Goal: Information Seeking & Learning: Learn about a topic

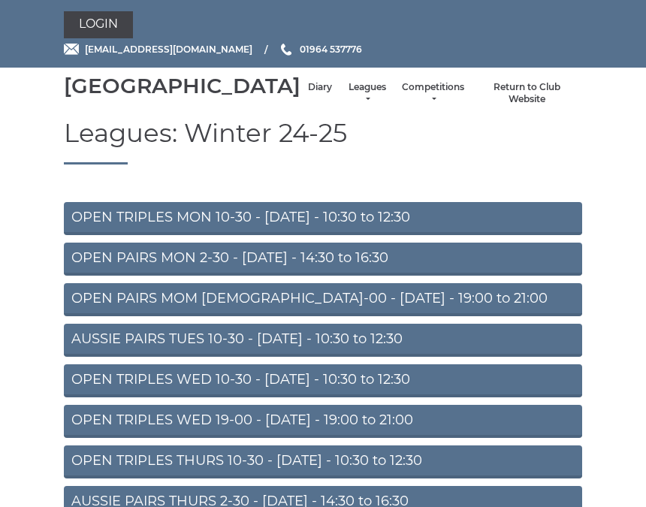
click at [308, 94] on link "Diary" at bounding box center [320, 87] width 24 height 13
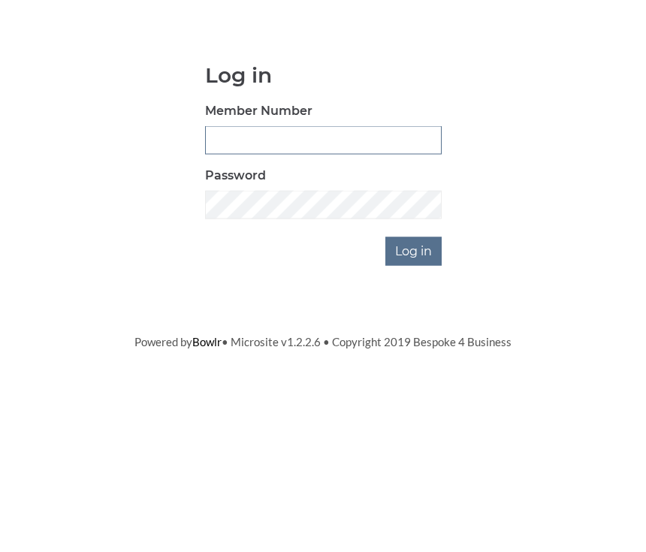
type input "0930"
click at [415, 360] on input "Log in" at bounding box center [413, 374] width 56 height 29
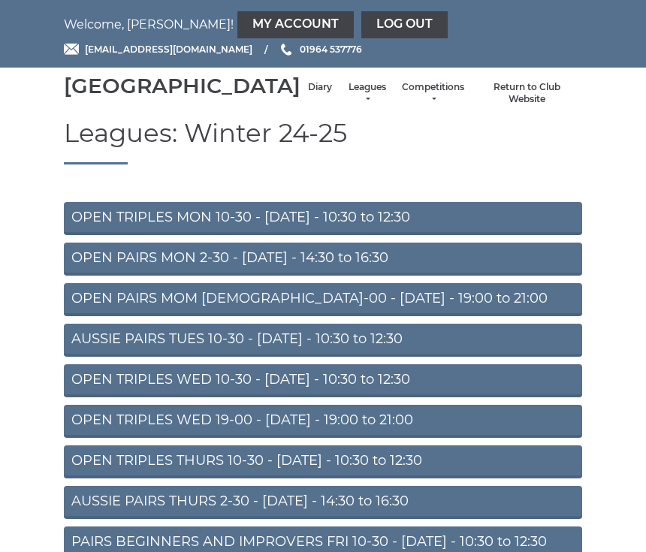
click at [308, 94] on link "Diary" at bounding box center [320, 87] width 24 height 13
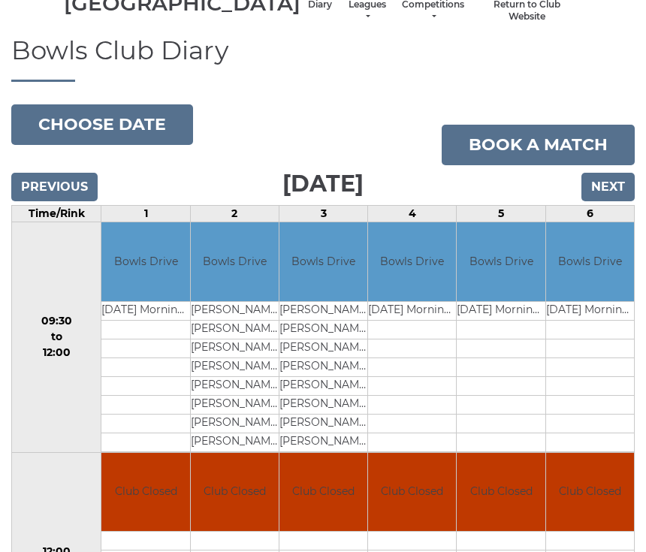
scroll to position [82, 0]
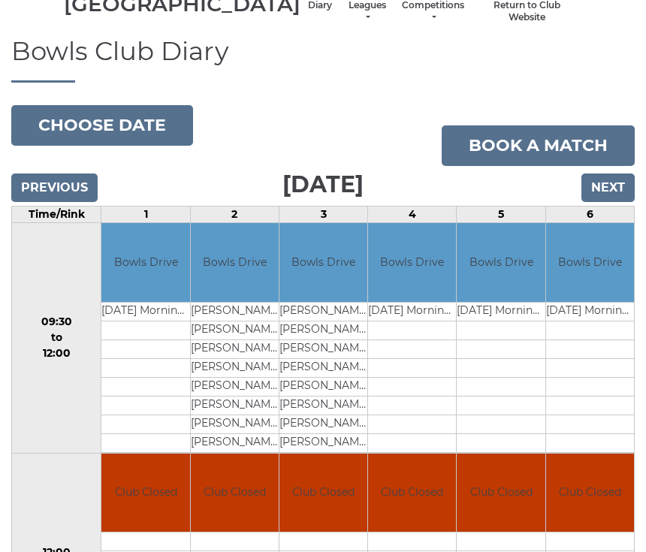
click at [77, 202] on input "Previous" at bounding box center [54, 187] width 86 height 29
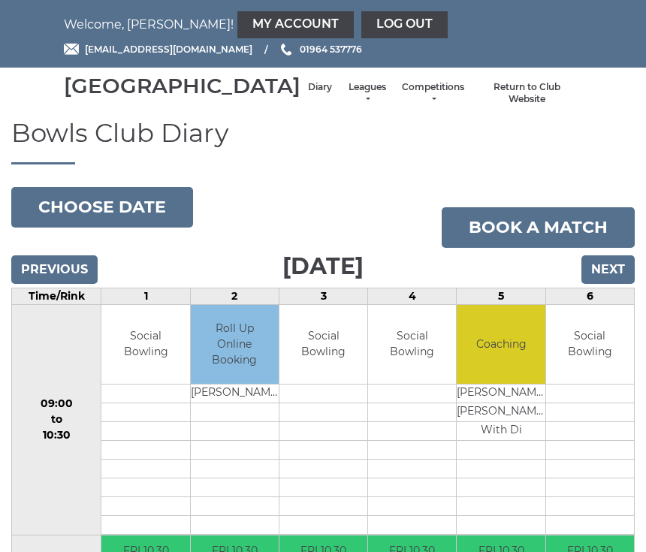
click at [347, 106] on link "Leagues" at bounding box center [367, 93] width 40 height 25
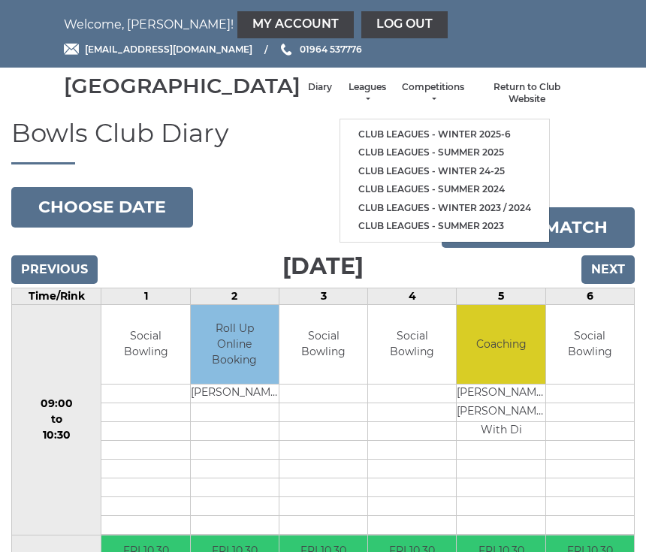
click at [444, 139] on link "Club leagues - Winter 2025-6" at bounding box center [444, 134] width 209 height 19
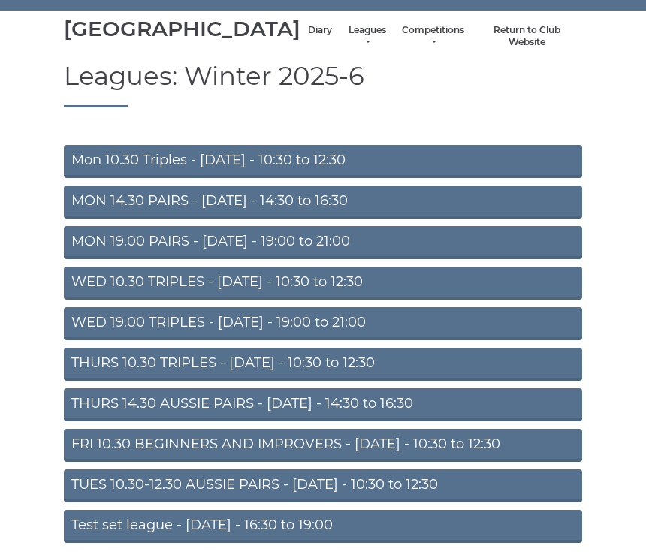
scroll to position [114, 0]
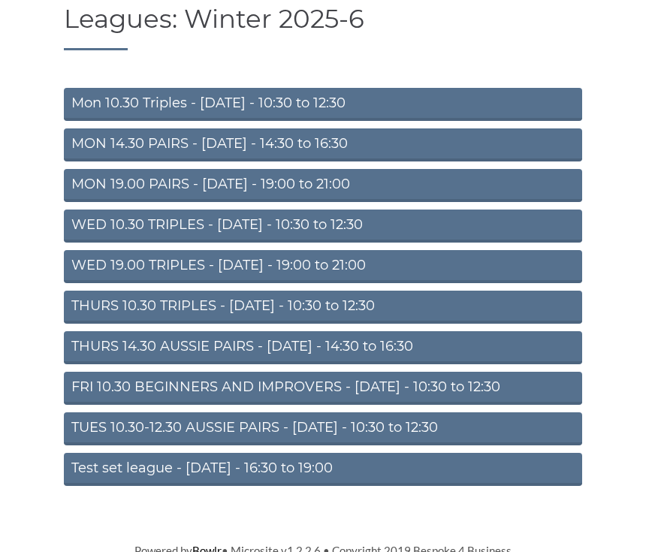
click at [472, 445] on link "TUES 10.30-12.30 AUSSIE PAIRS - [DATE] - 10:30 to 12:30" at bounding box center [323, 428] width 518 height 33
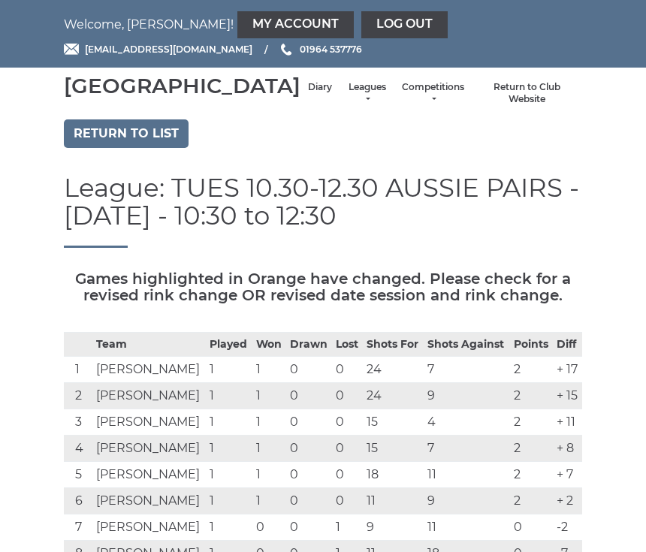
click at [170, 148] on link "Return to list" at bounding box center [126, 133] width 125 height 29
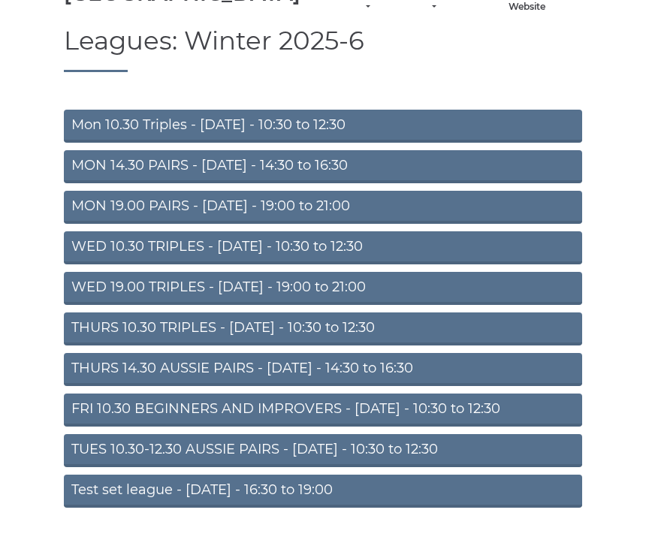
scroll to position [114, 0]
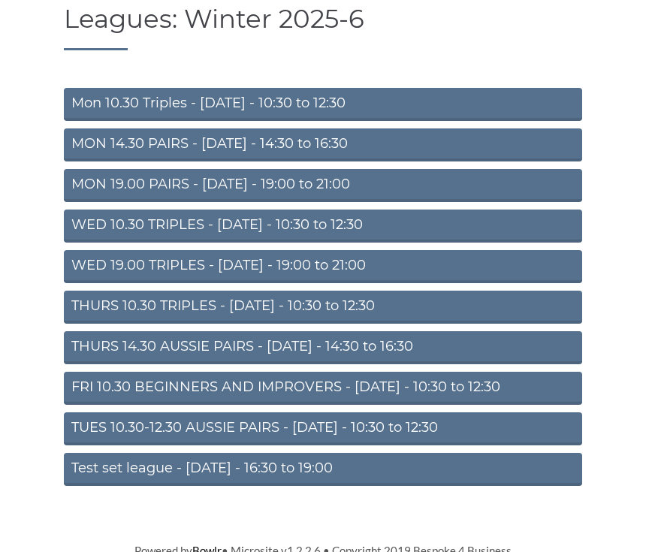
click at [525, 405] on link "FRI 10.30 BEGINNERS AND IMPROVERS - [DATE] - 10:30 to 12:30" at bounding box center [323, 388] width 518 height 33
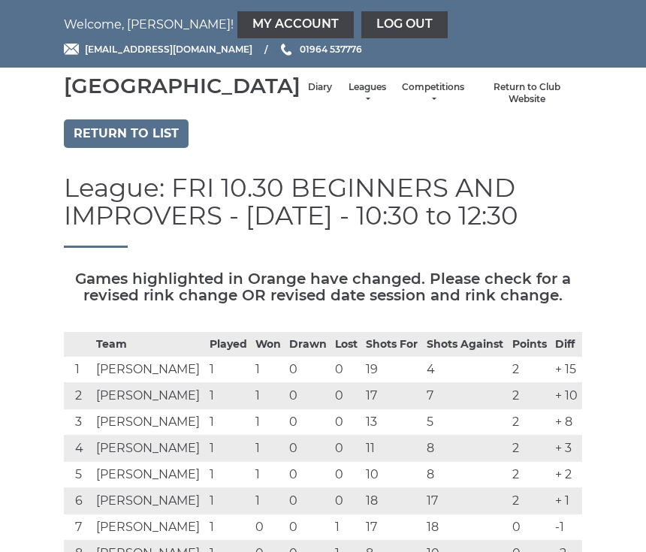
click at [158, 148] on link "Return to list" at bounding box center [126, 133] width 125 height 29
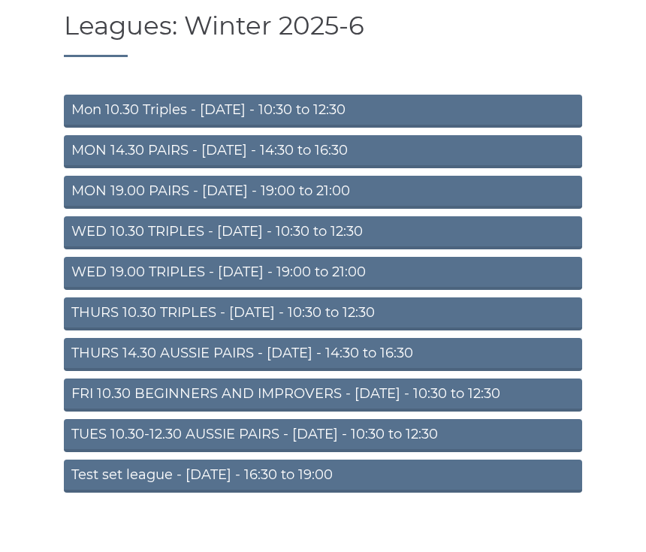
scroll to position [114, 0]
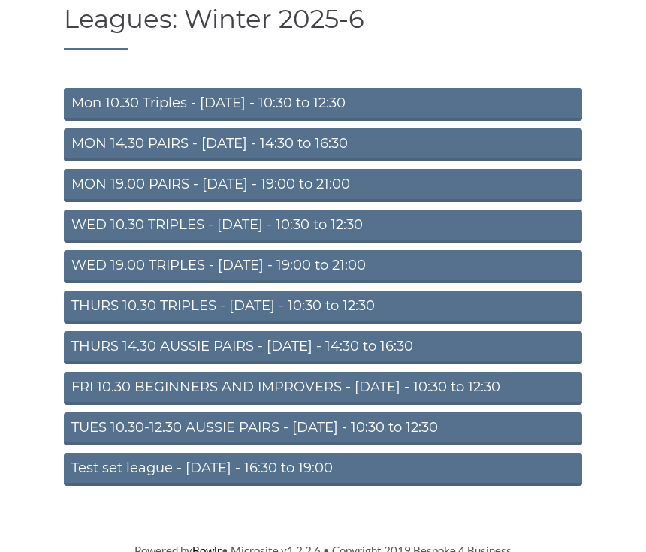
click at [332, 486] on link "Test set league - [DATE] - 16:30 to 19:00" at bounding box center [323, 469] width 518 height 33
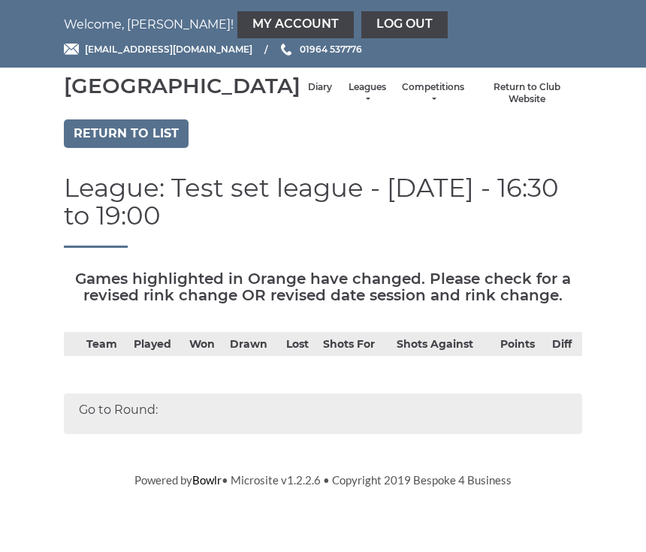
click at [154, 148] on link "Return to list" at bounding box center [126, 133] width 125 height 29
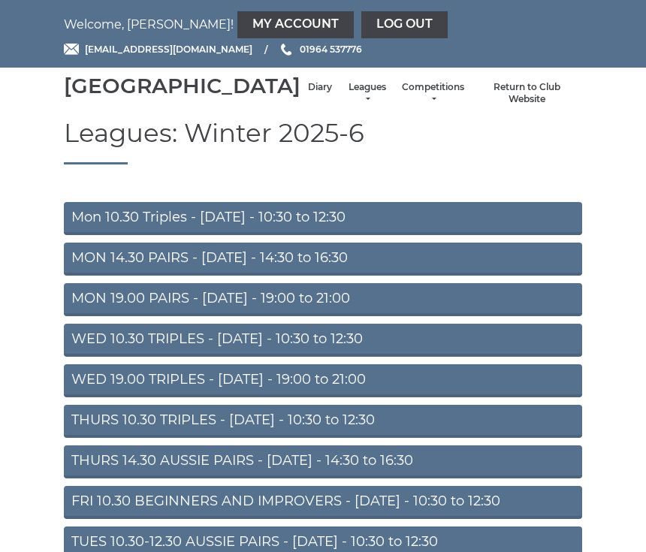
click at [457, 235] on link "Mon 10.30 Triples - Monday - 10:30 to 12:30" at bounding box center [323, 218] width 518 height 33
click at [415, 235] on link "Mon 10.30 Triples - [DATE] - 10:30 to 12:30" at bounding box center [323, 218] width 518 height 33
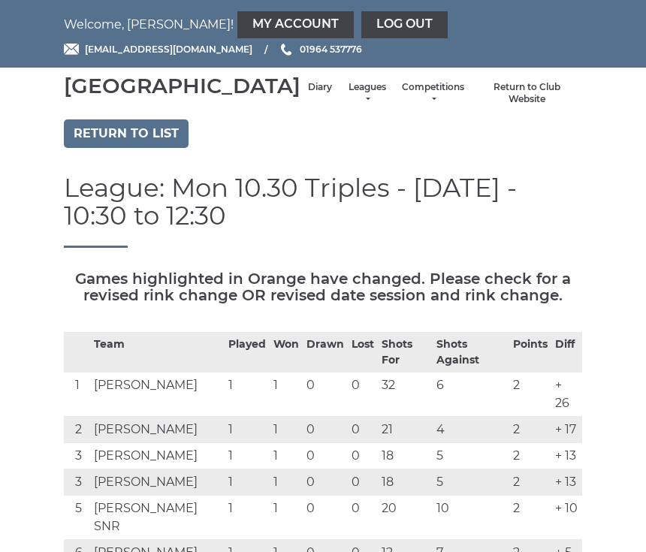
click at [167, 148] on link "Return to list" at bounding box center [126, 133] width 125 height 29
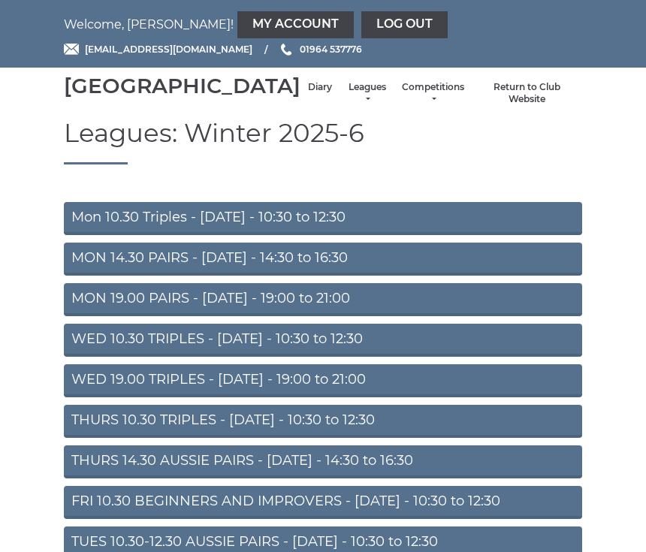
click at [486, 276] on link "MON 14.30 PAIRS - [DATE] - 14:30 to 16:30" at bounding box center [323, 259] width 518 height 33
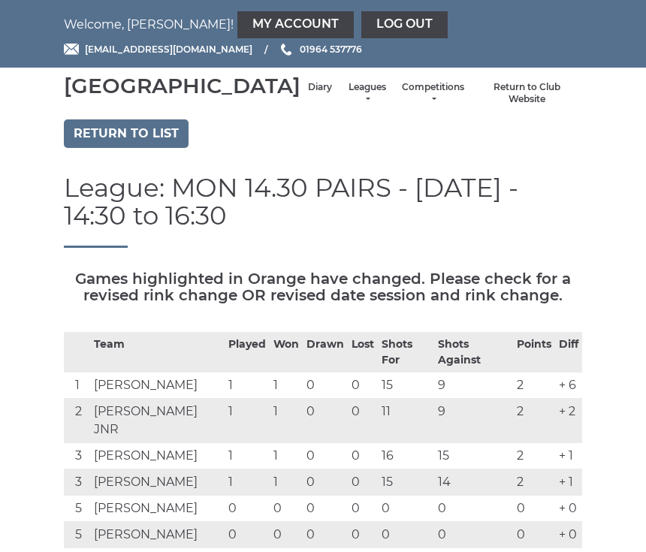
click at [168, 148] on link "Return to list" at bounding box center [126, 133] width 125 height 29
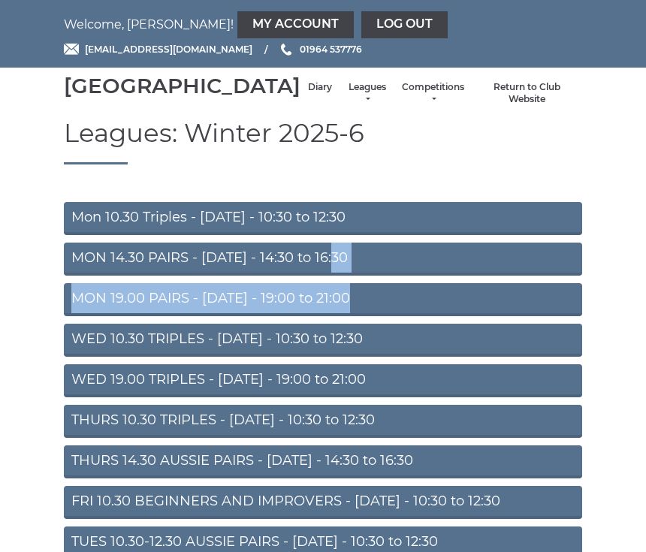
click at [546, 316] on link "MON 19.00 PAIRS - [DATE] - 19:00 to 21:00" at bounding box center [323, 299] width 518 height 33
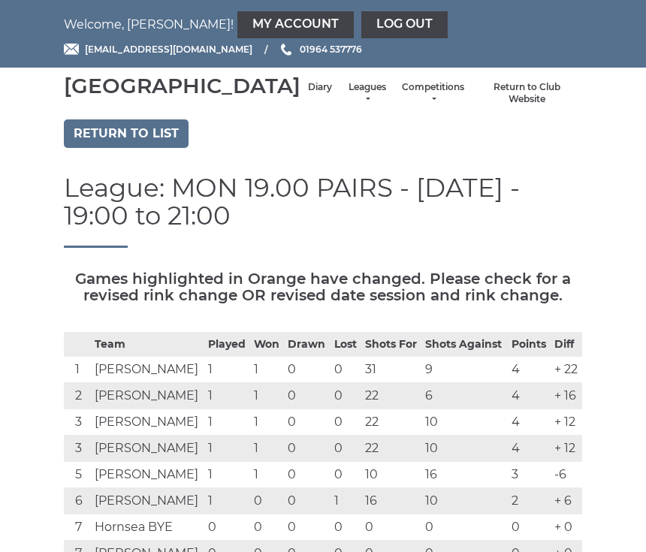
click at [167, 148] on link "Return to list" at bounding box center [126, 133] width 125 height 29
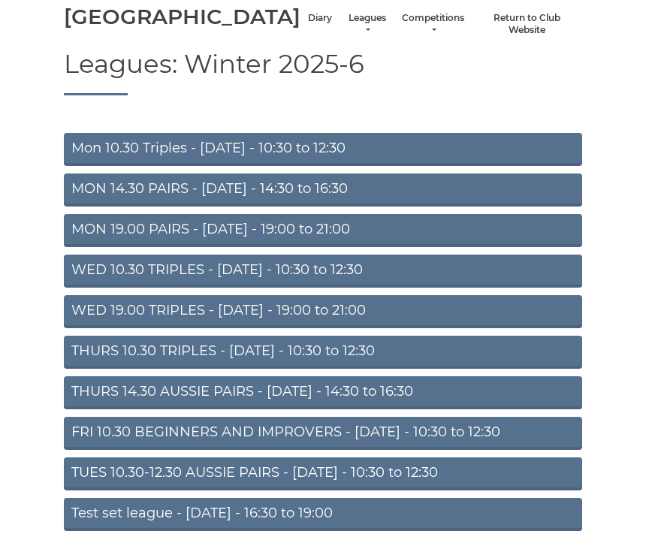
scroll to position [70, 0]
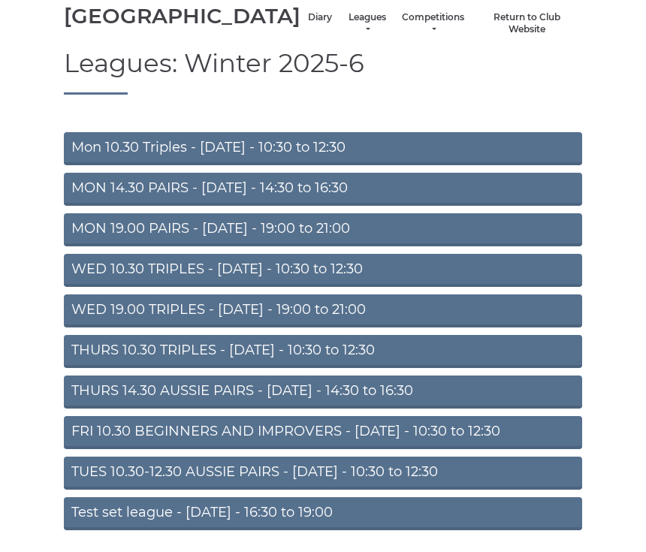
click at [474, 409] on link "THURS 14.30 AUSSIE PAIRS - [DATE] - 14:30 to 16:30" at bounding box center [323, 391] width 518 height 33
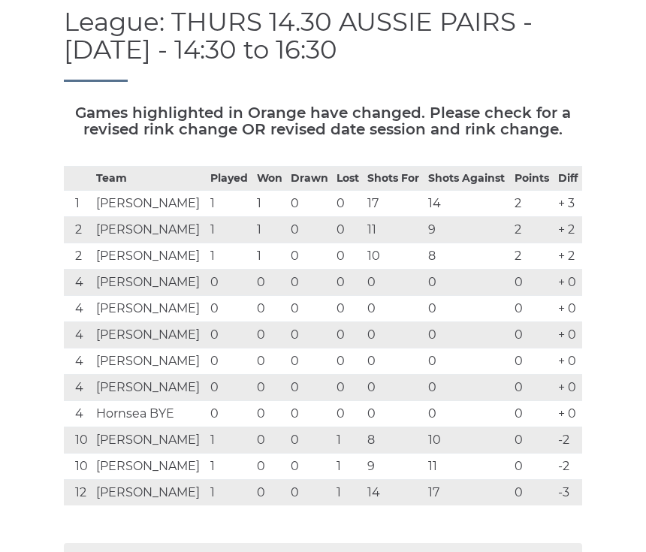
scroll to position [167, 0]
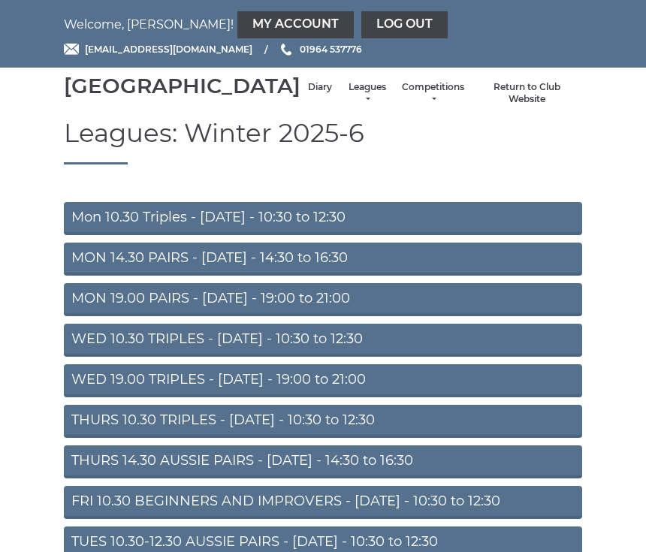
scroll to position [97, 0]
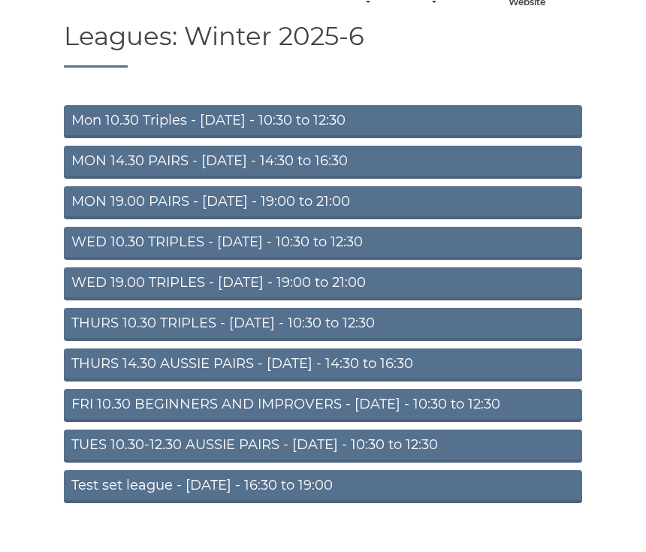
click at [421, 260] on link "WED 10.30 TRIPLES - [DATE] - 10:30 to 12:30" at bounding box center [323, 243] width 518 height 33
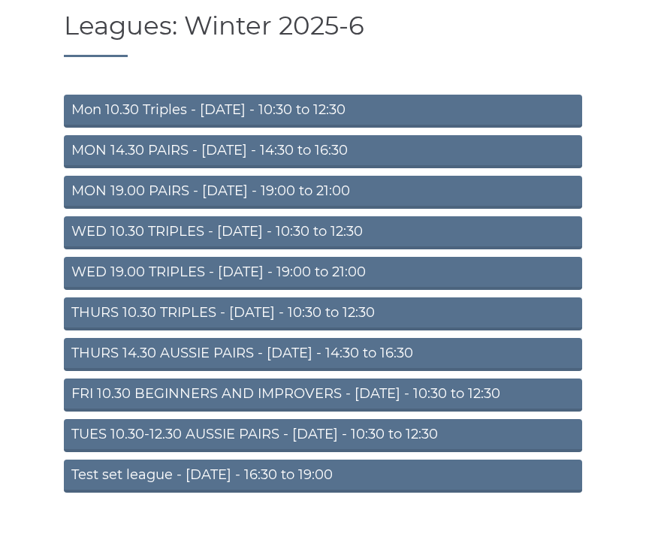
scroll to position [114, 0]
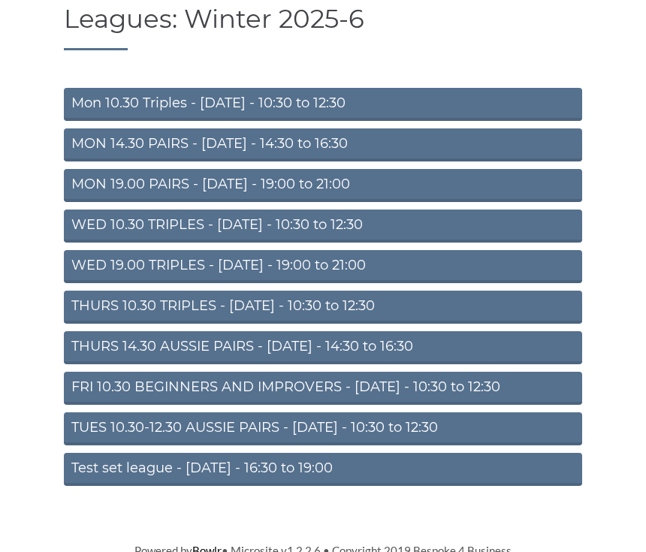
click at [491, 324] on link "THURS 10.30 TRIPLES - [DATE] - 10:30 to 12:30" at bounding box center [323, 307] width 518 height 33
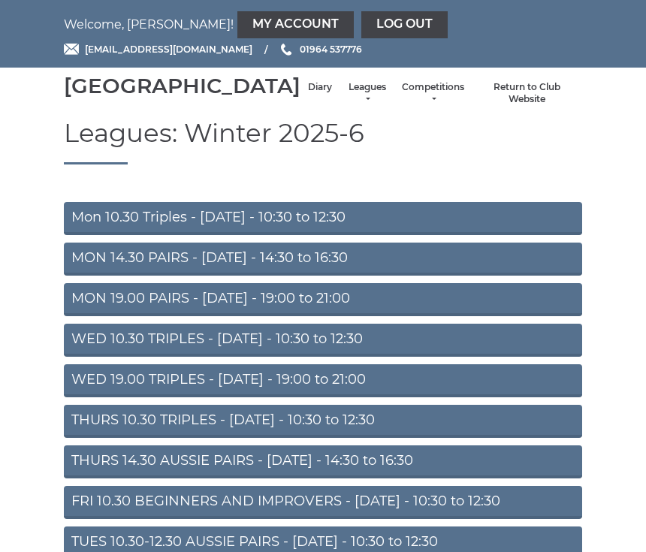
scroll to position [142, 0]
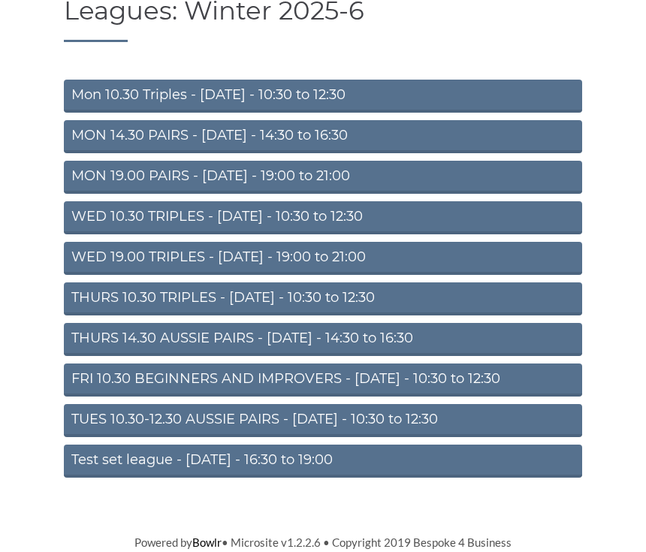
click at [496, 339] on link "THURS 14.30 AUSSIE PAIRS - [DATE] - 14:30 to 16:30" at bounding box center [323, 340] width 518 height 33
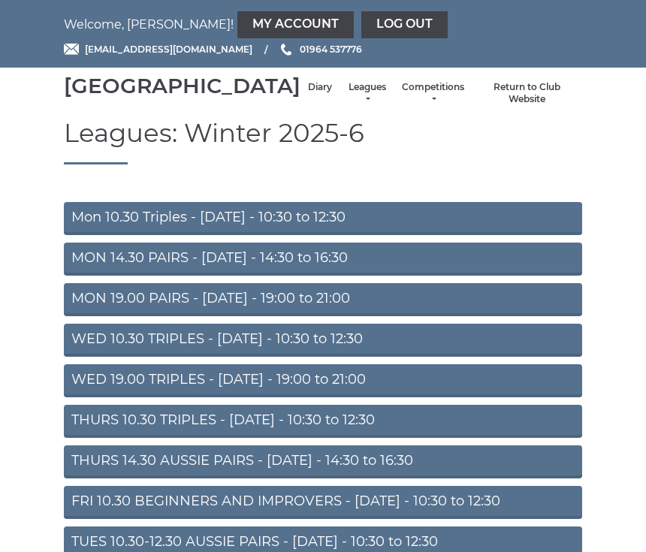
scroll to position [142, 0]
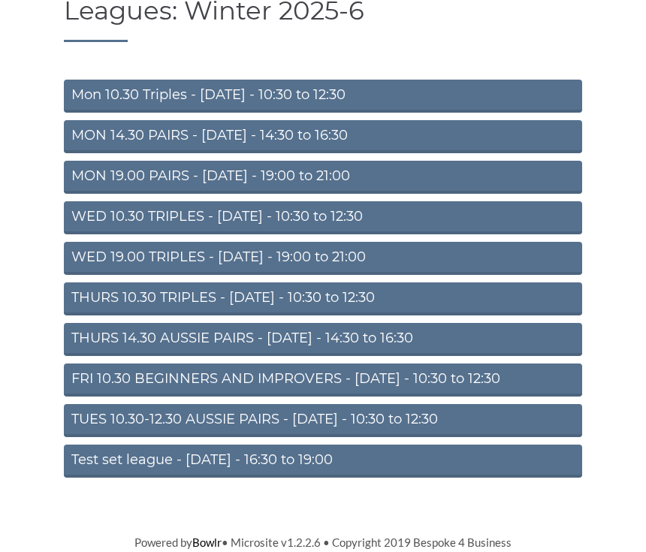
click at [477, 430] on link "TUES 10.30-12.30 AUSSIE PAIRS - [DATE] - 10:30 to 12:30" at bounding box center [323, 421] width 518 height 33
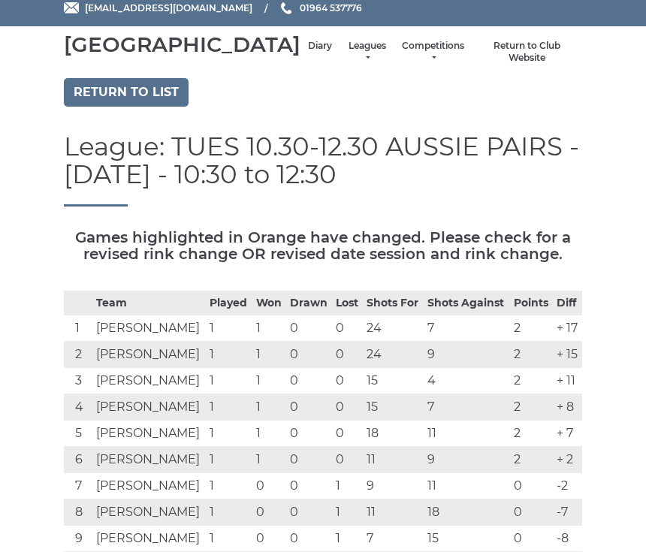
scroll to position [40, 0]
